Goal: Information Seeking & Learning: Learn about a topic

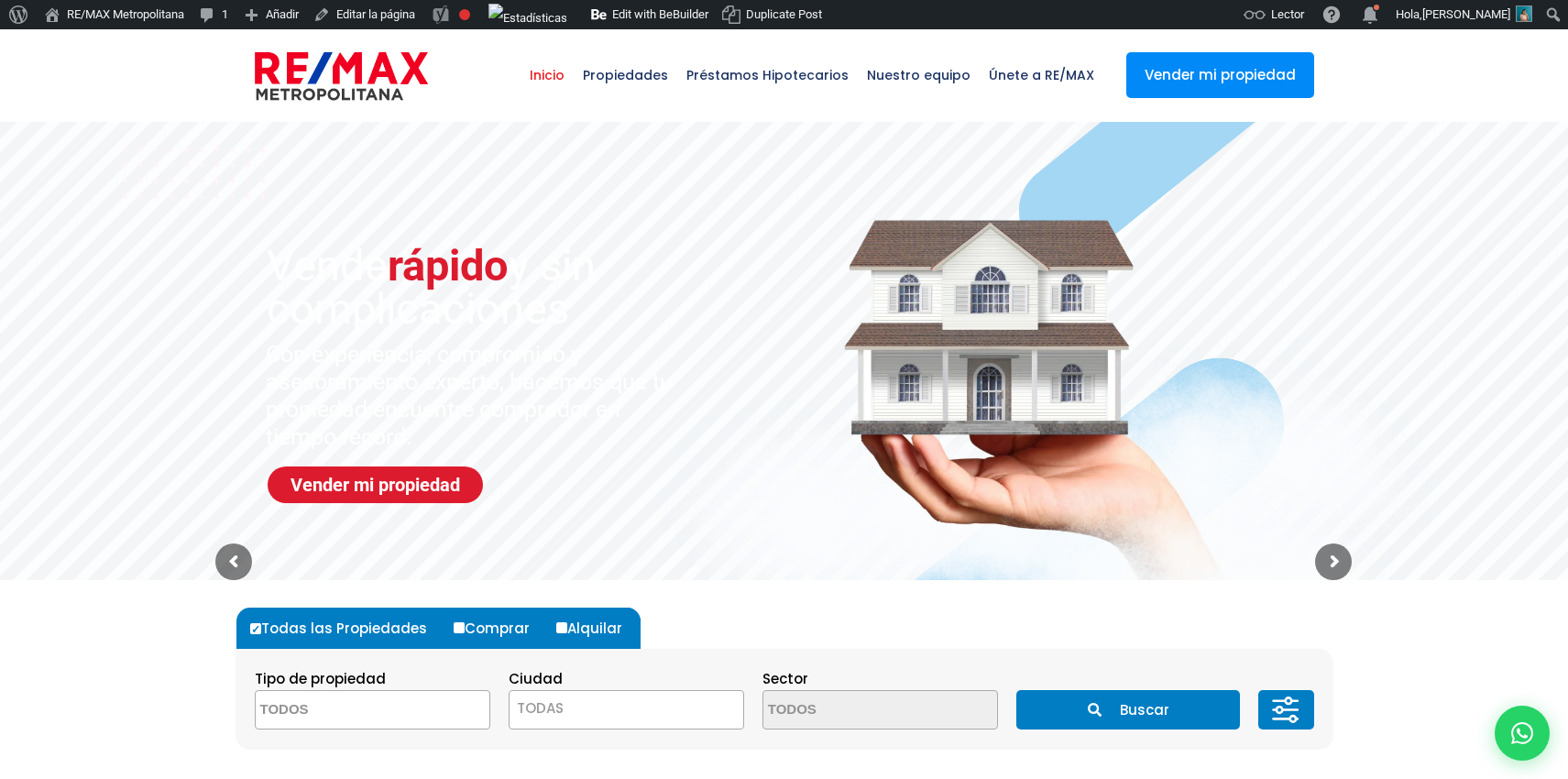
select select
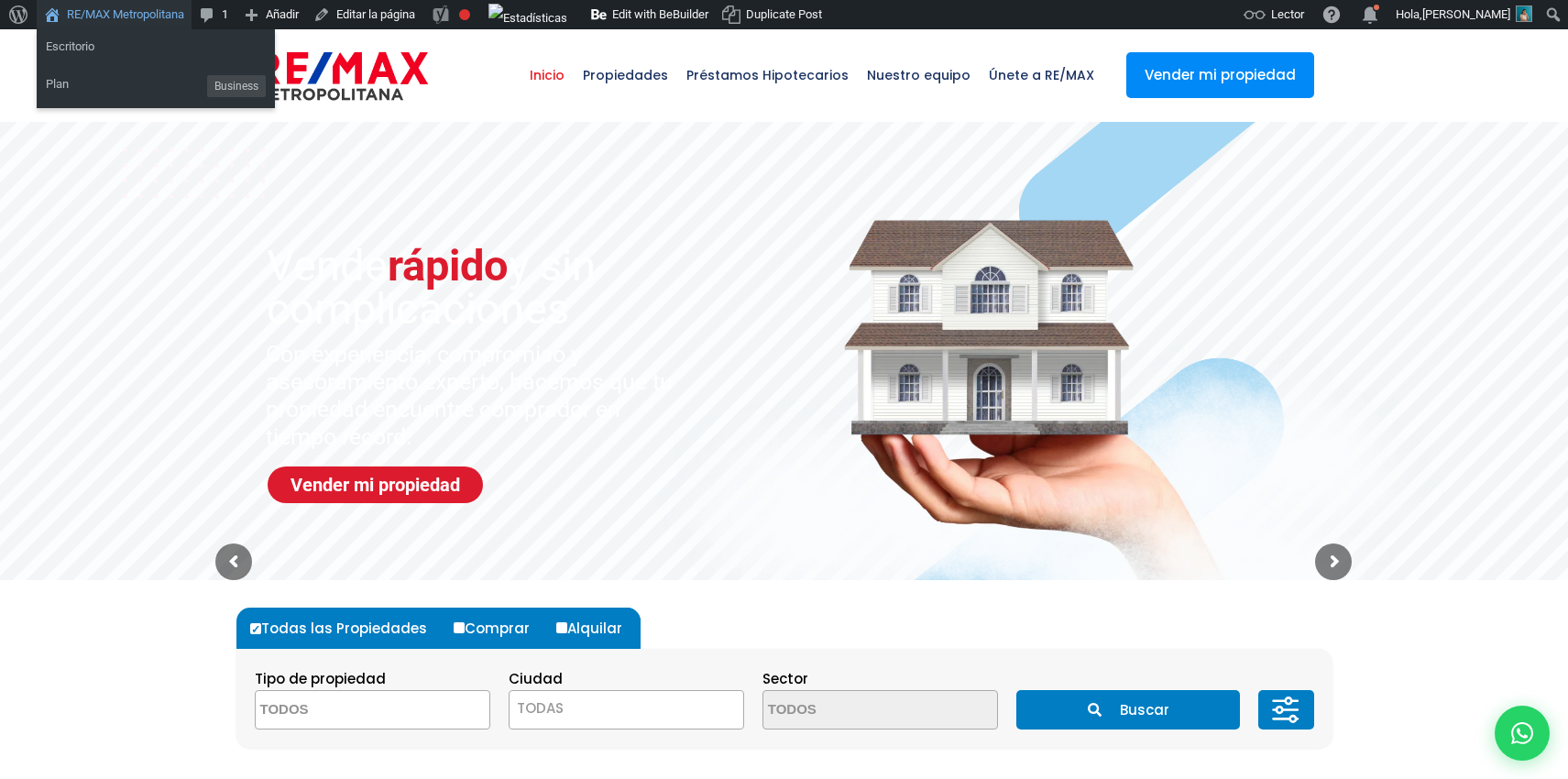
click at [89, 17] on link "RE/MAX Metropolitana" at bounding box center [114, 15] width 155 height 29
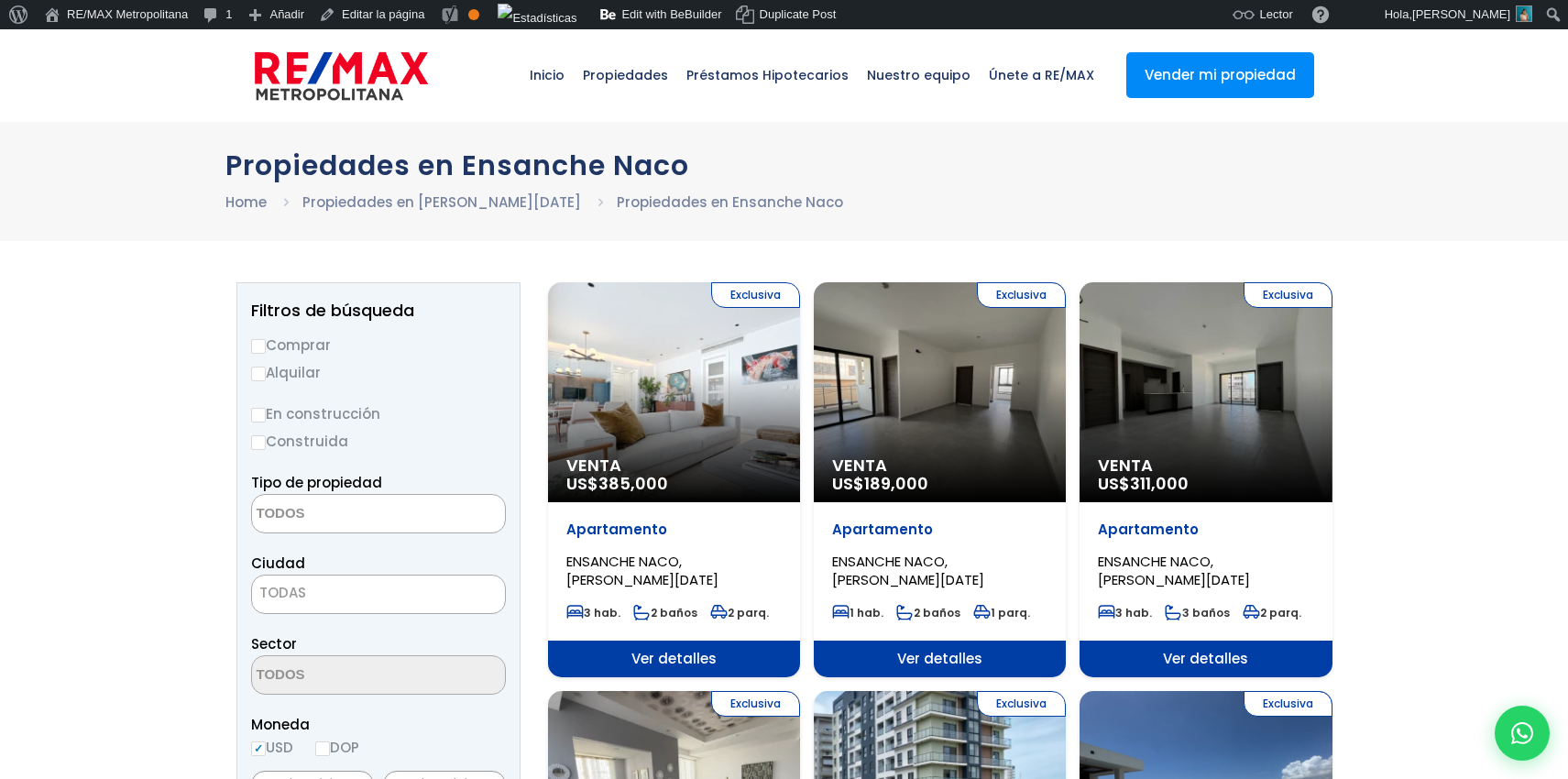
select select
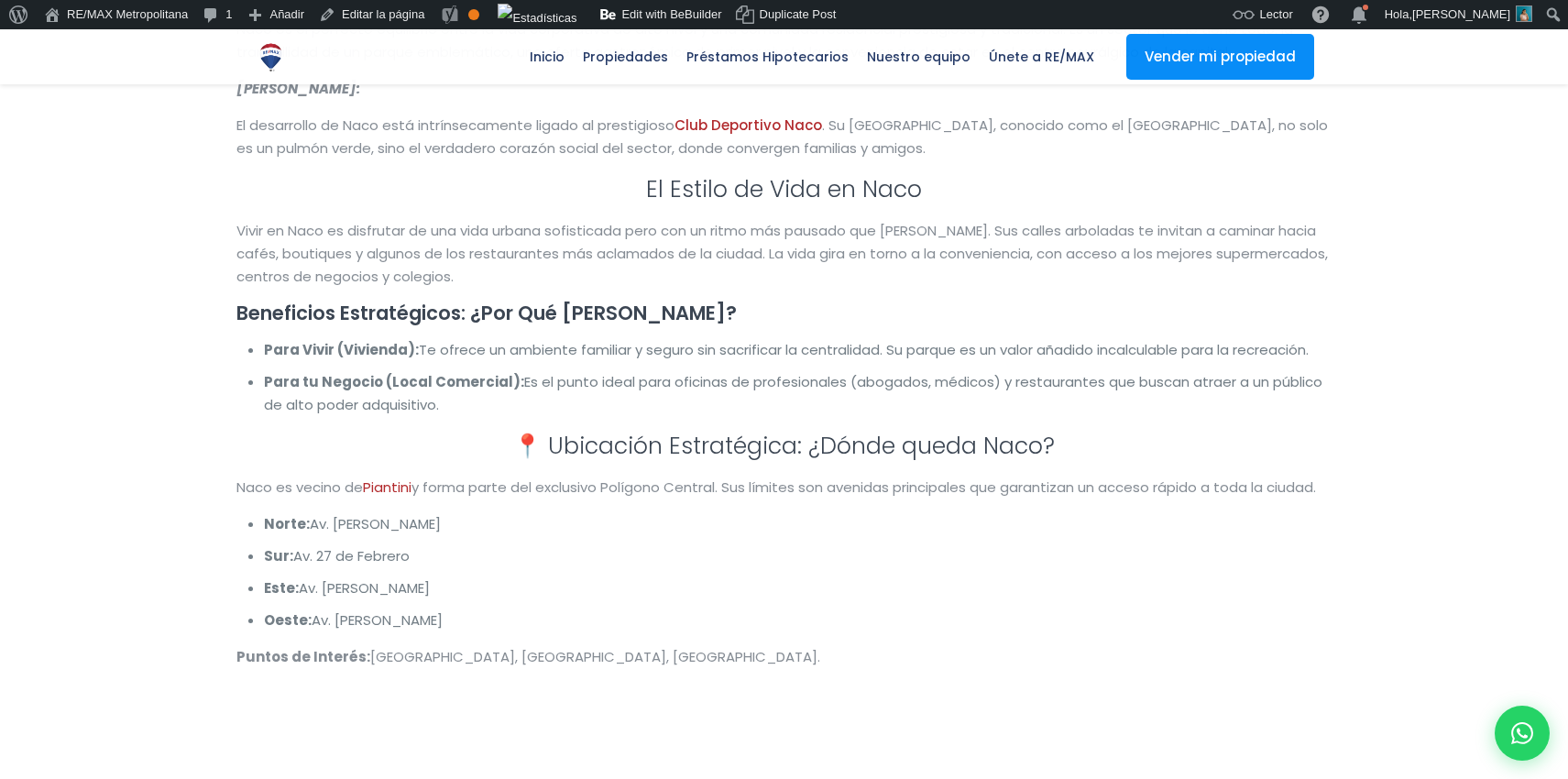
scroll to position [3012, 0]
click at [495, 448] on h3 "📍 Ubicación Estratégica: ¿Dónde queda Naco?" at bounding box center [784, 444] width 1096 height 32
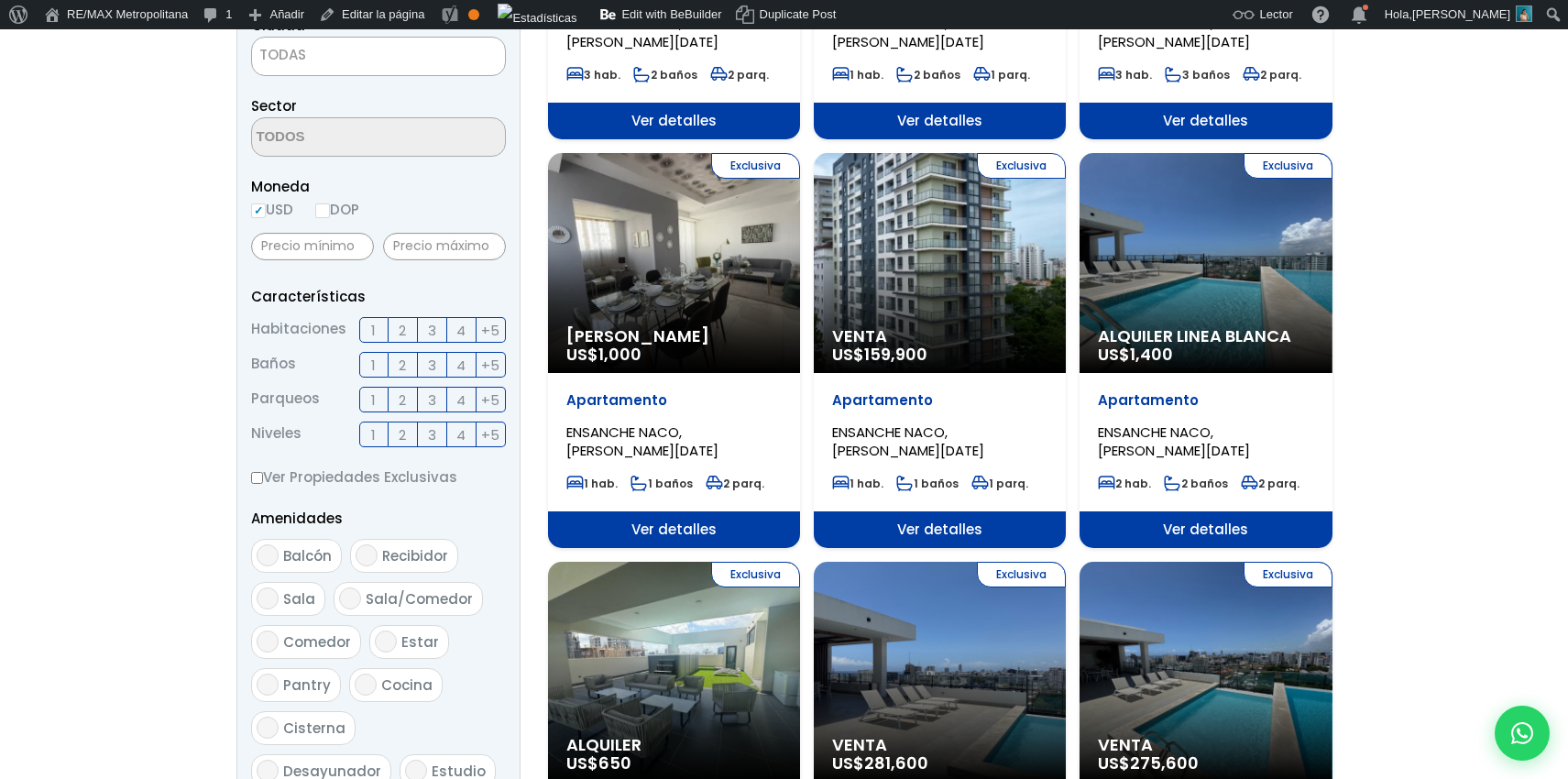
scroll to position [0, 0]
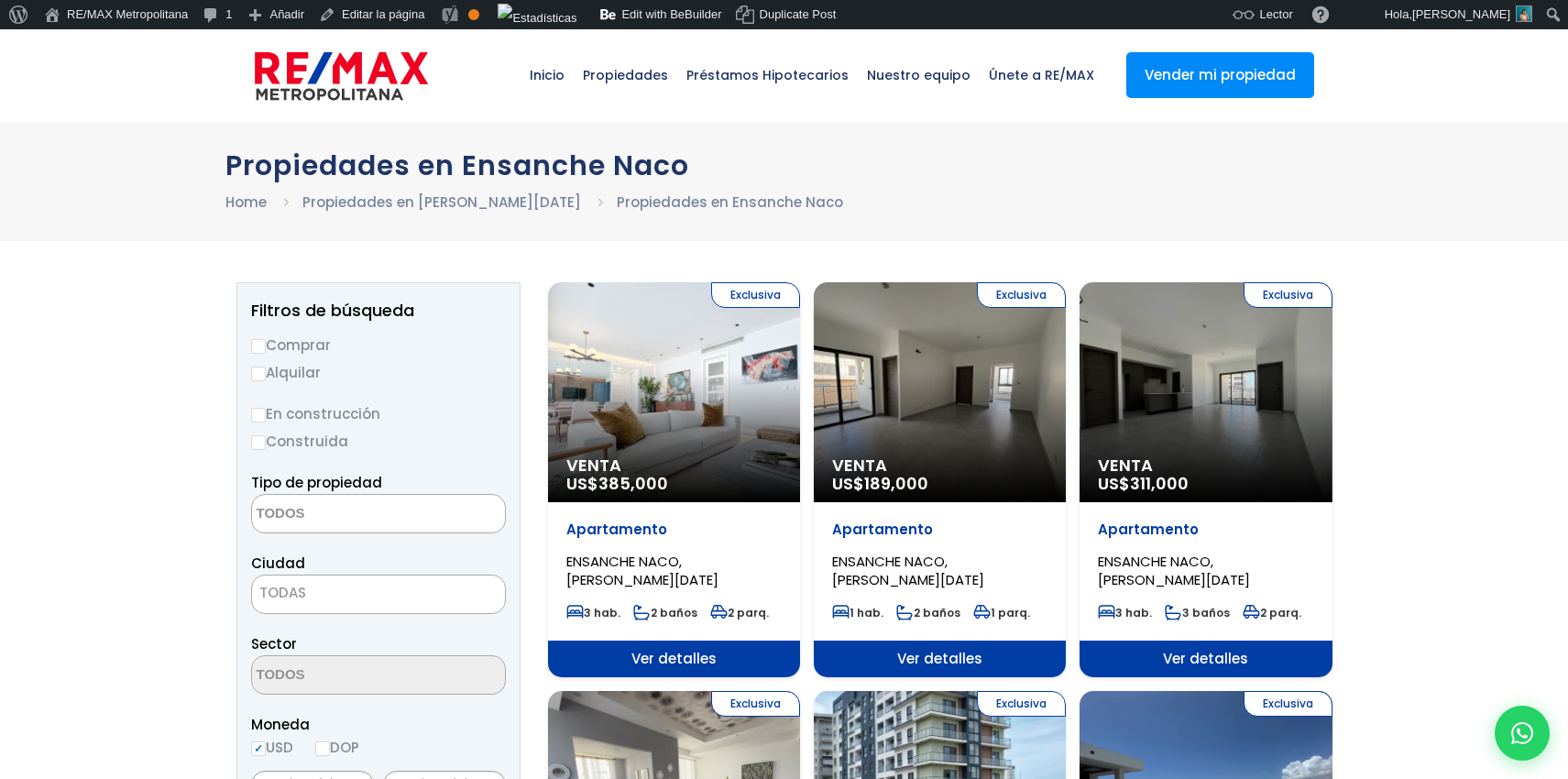
select select
click at [1465, 150] on div "Propiedades en Ensanche Naco Home Propiedades en Santo Domingo Propiedades en E…" at bounding box center [784, 181] width 1568 height 120
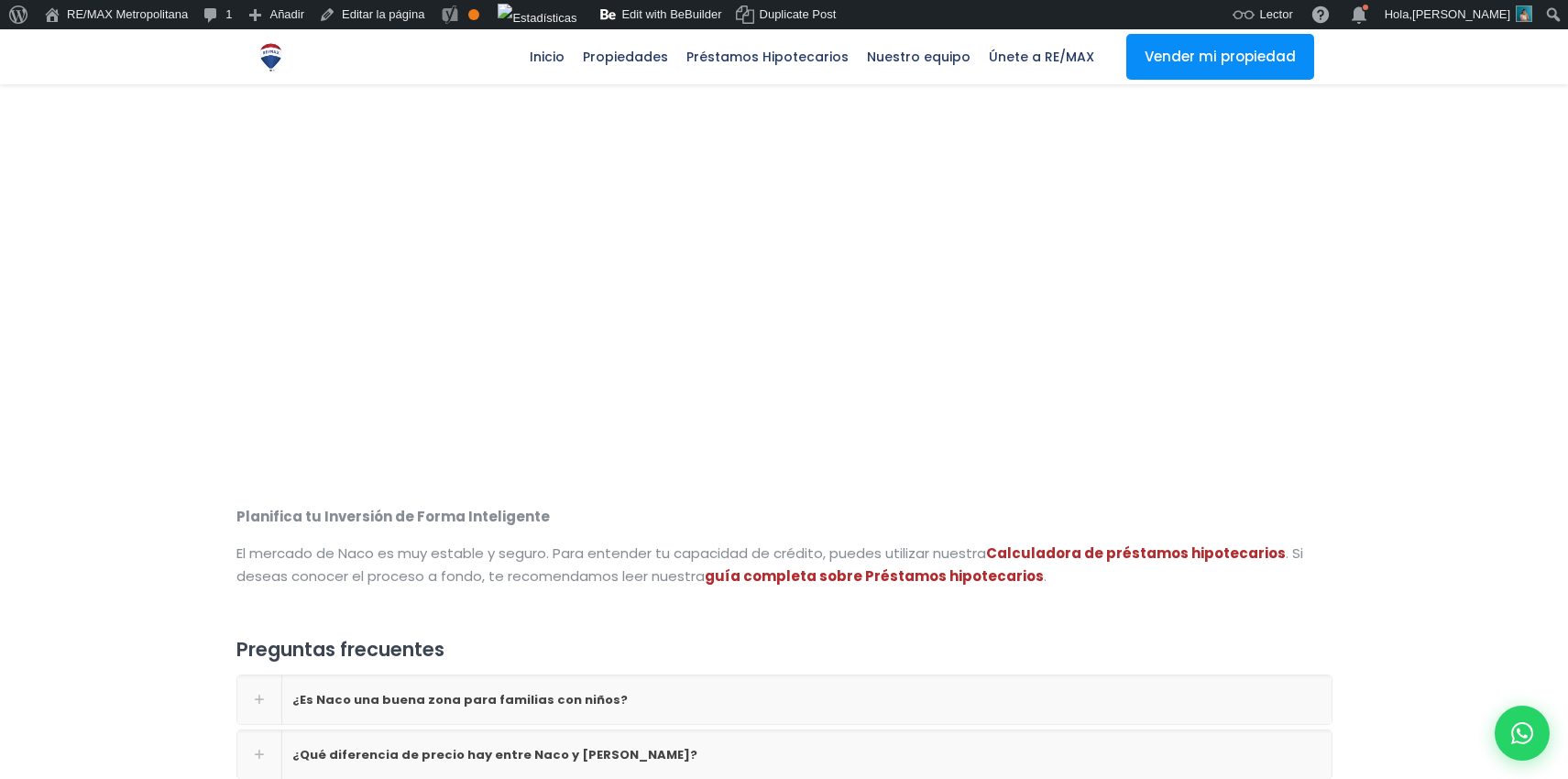
scroll to position [3681, 0]
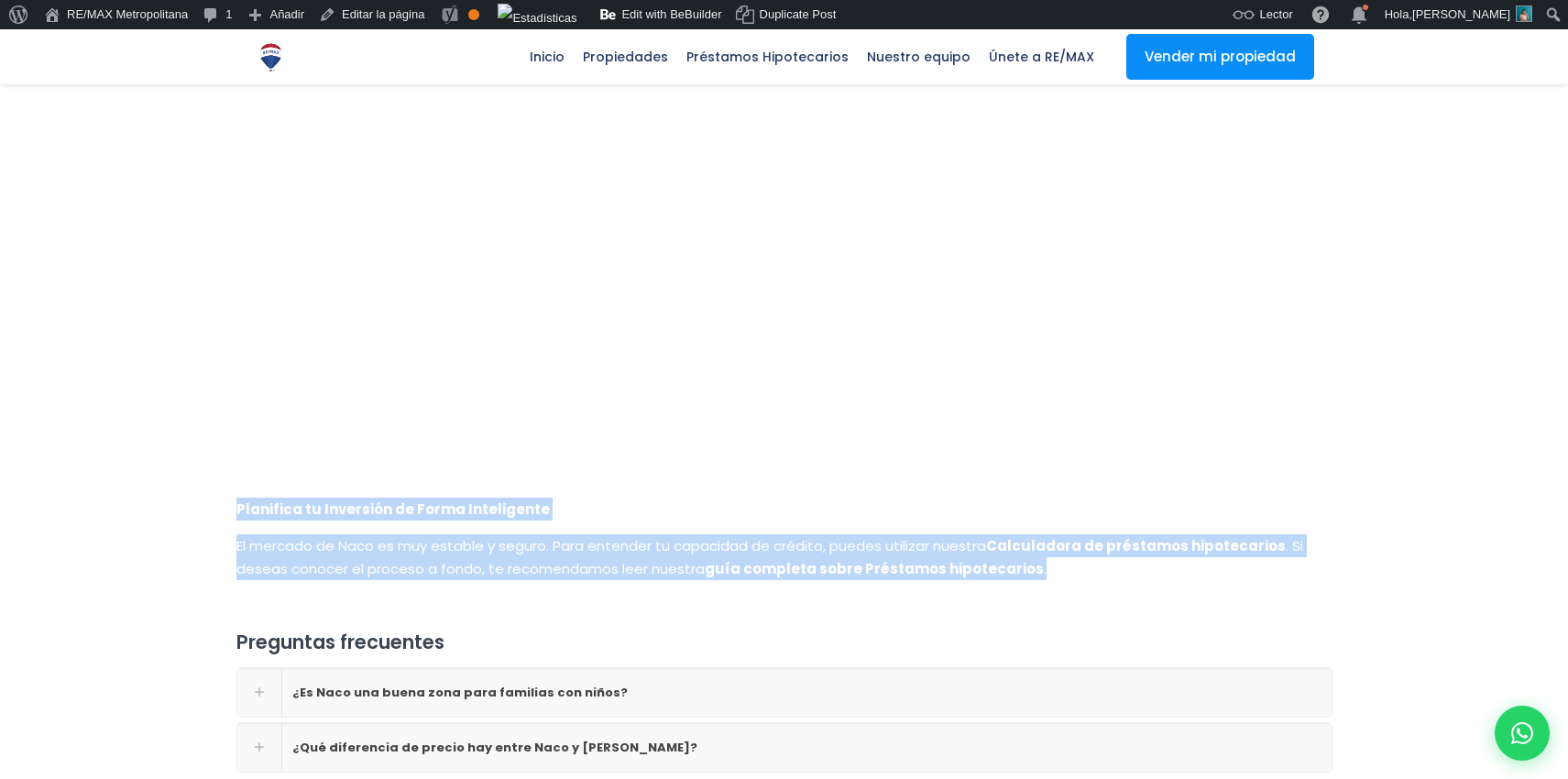
drag, startPoint x: 1038, startPoint y: 574, endPoint x: 226, endPoint y: 513, distance: 814.3
click at [226, 513] on div "Planifica tu Inversión de Forma Inteligente El mercado de Naco es muy estable y…" at bounding box center [784, 564] width 1118 height 133
copy div "Planifica tu Inversión de Forma Inteligente El mercado de Naco es muy estable y…"
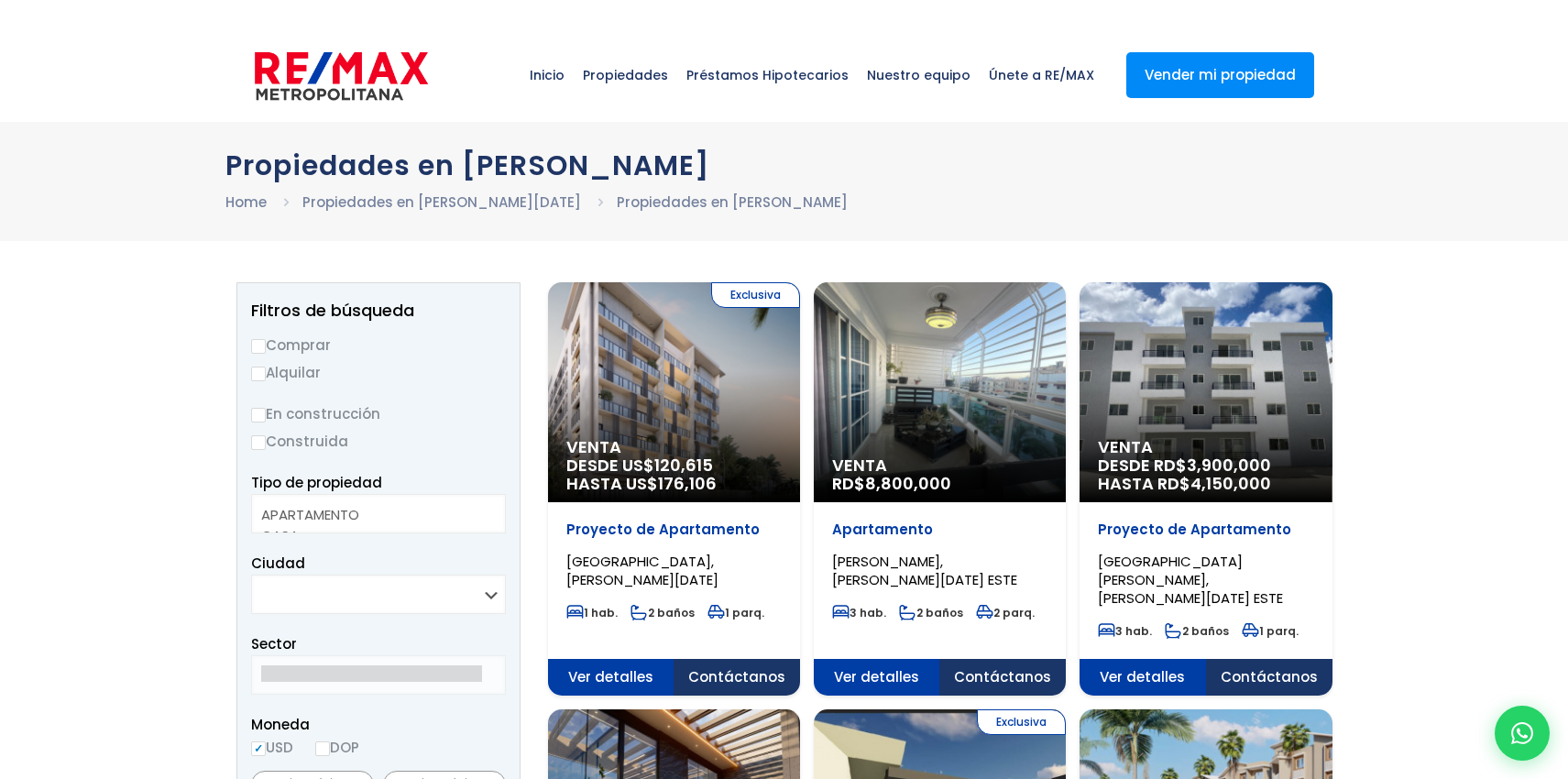
select select
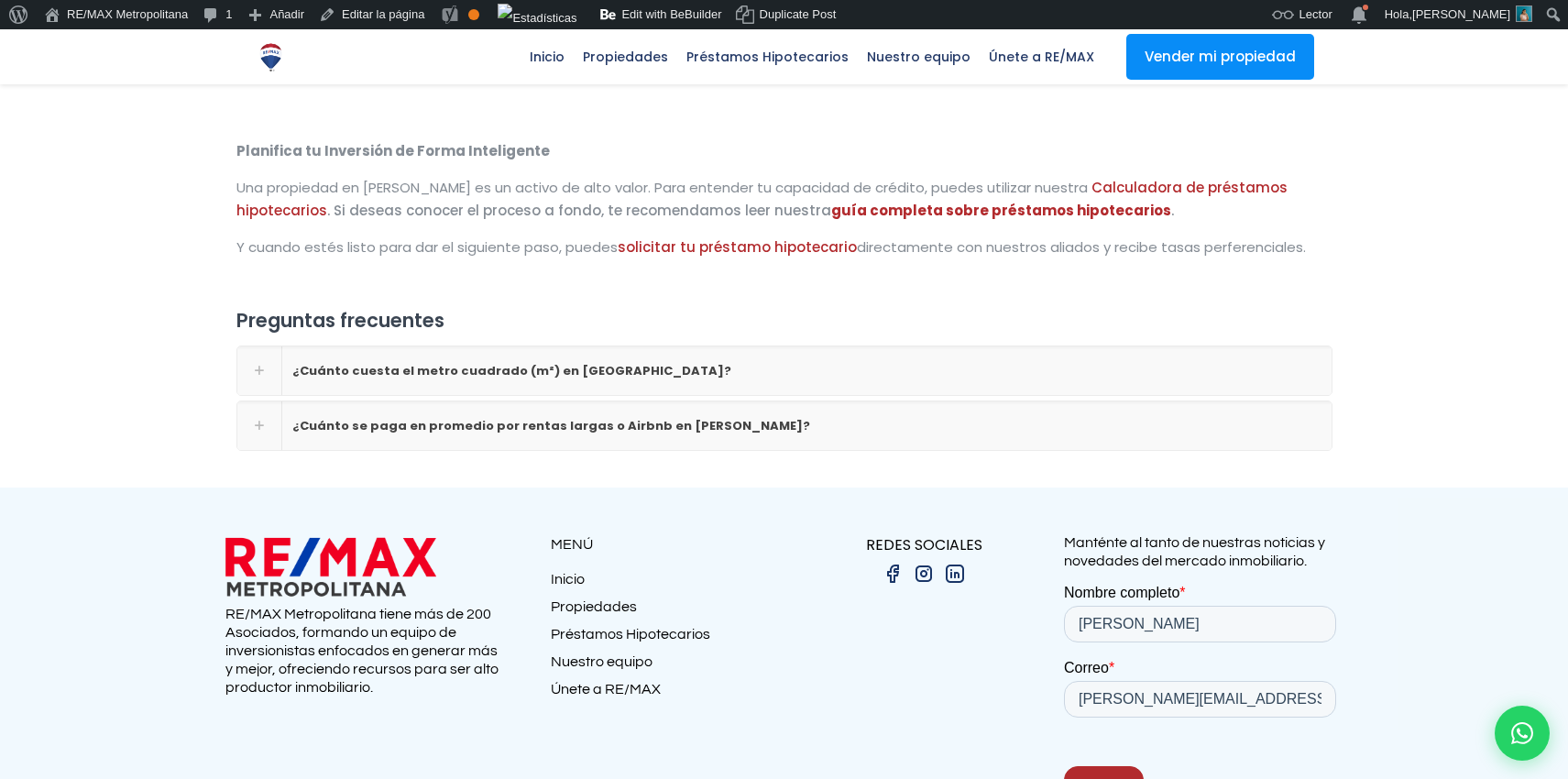
scroll to position [4198, 0]
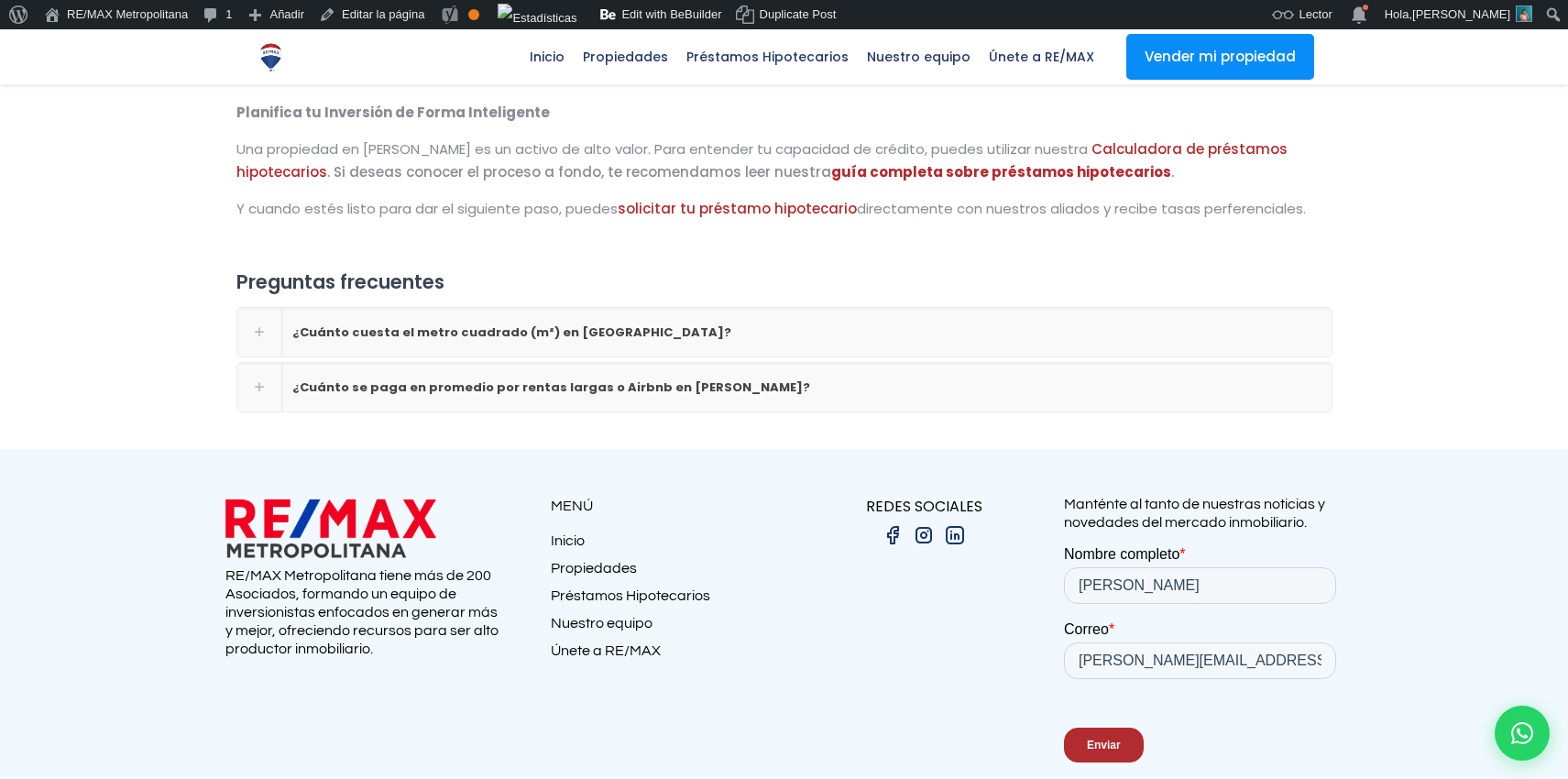
click at [257, 363] on div "¿Cuánto se paga en promedio por rentas largas o Airbnb en Piantini?" at bounding box center [784, 387] width 1094 height 49
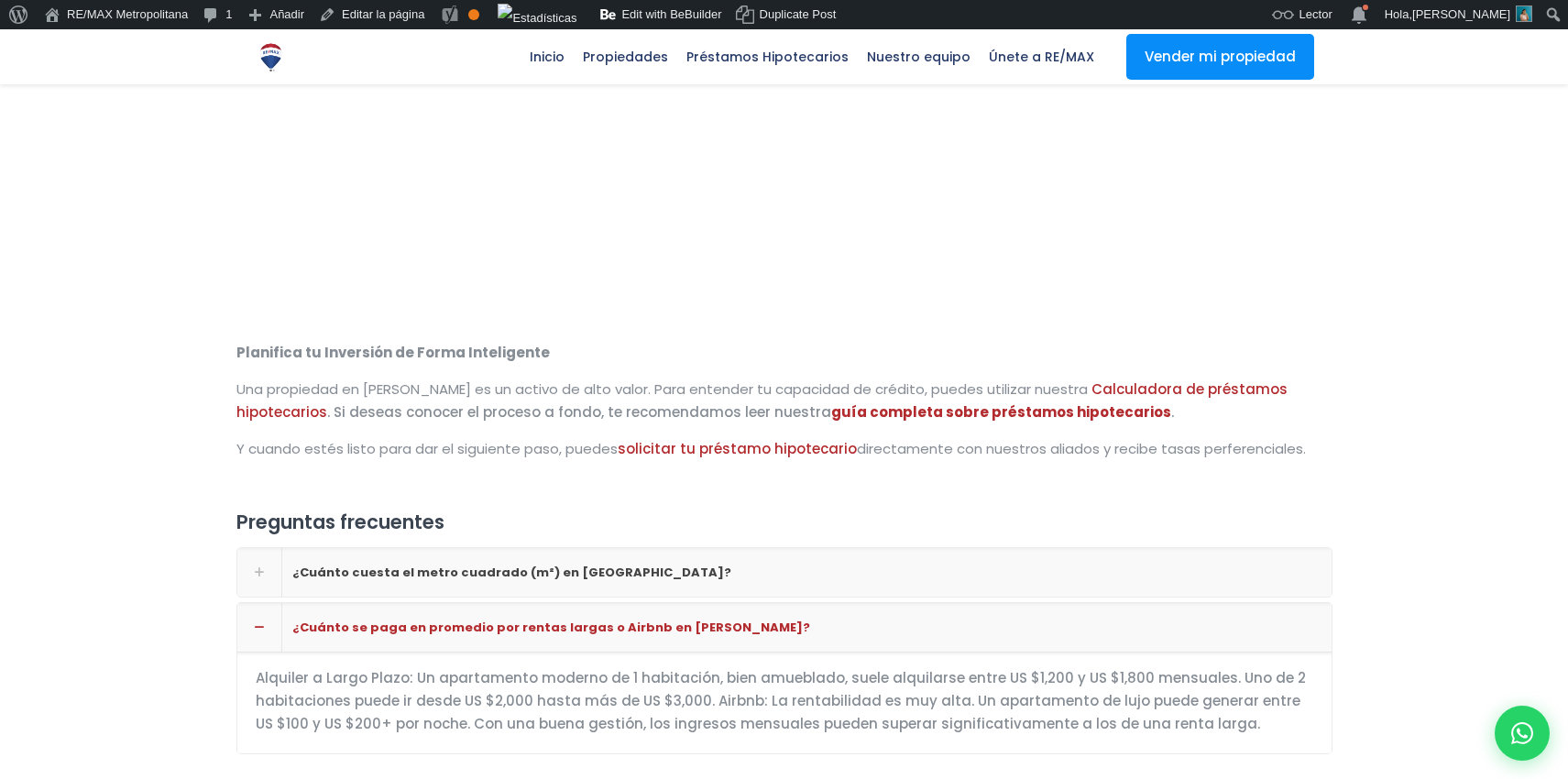
scroll to position [4005, 0]
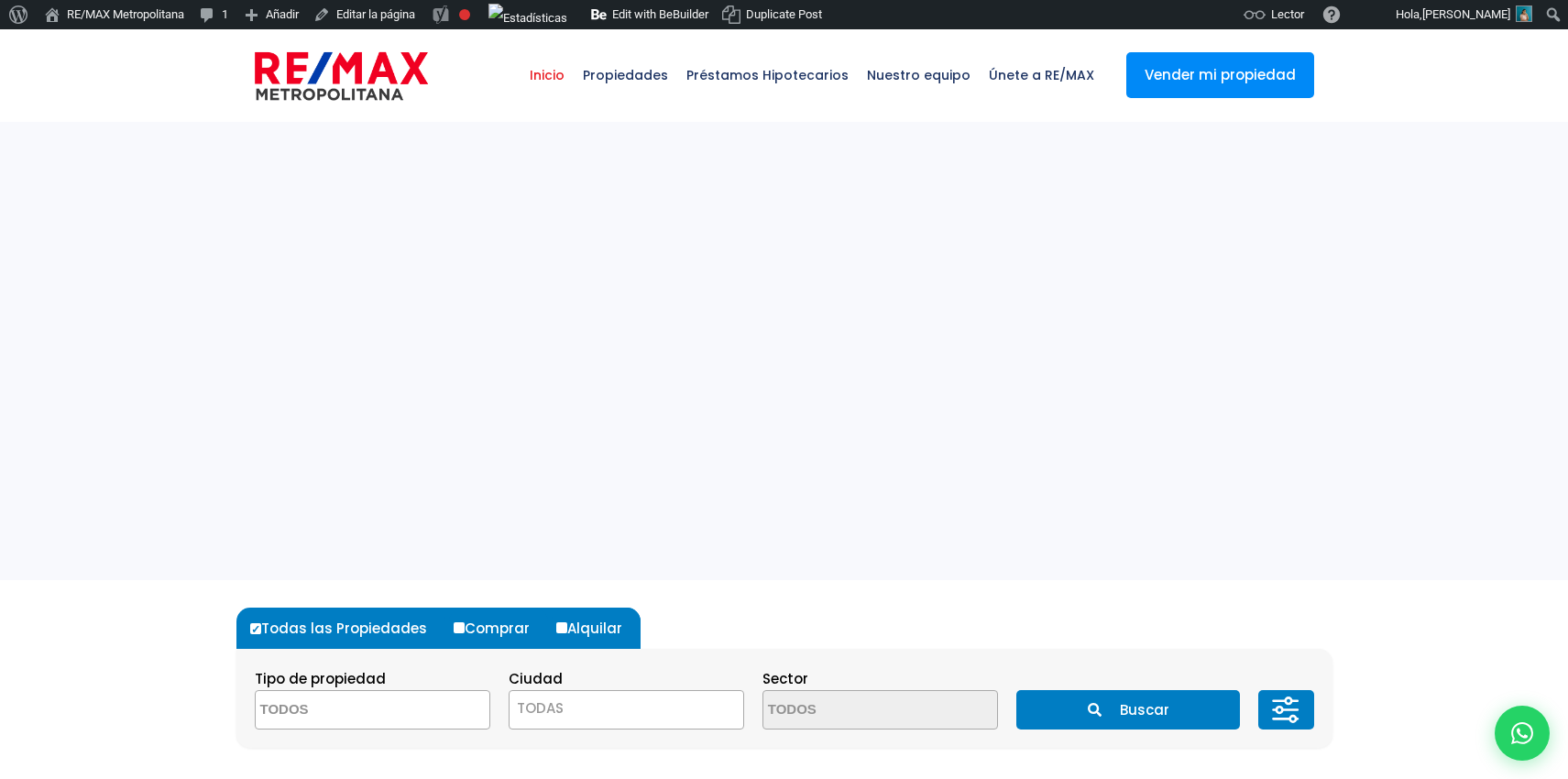
select select
